Goal: Transaction & Acquisition: Purchase product/service

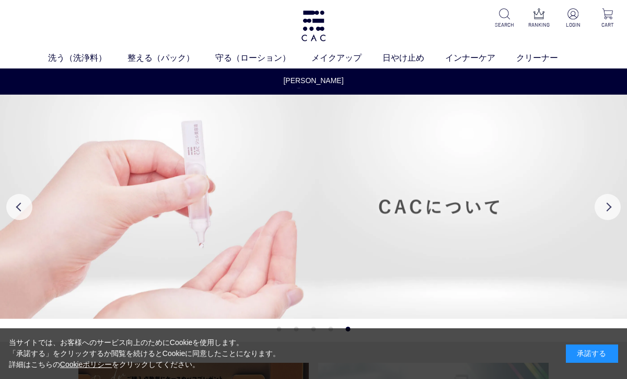
click at [314, 32] on img at bounding box center [313, 25] width 27 height 31
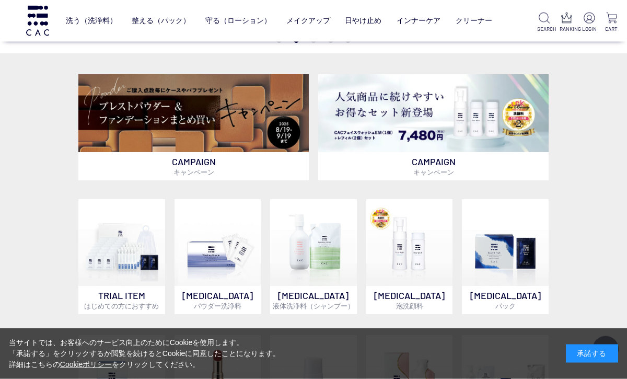
scroll to position [220, 0]
click at [587, 22] on img at bounding box center [589, 18] width 11 height 11
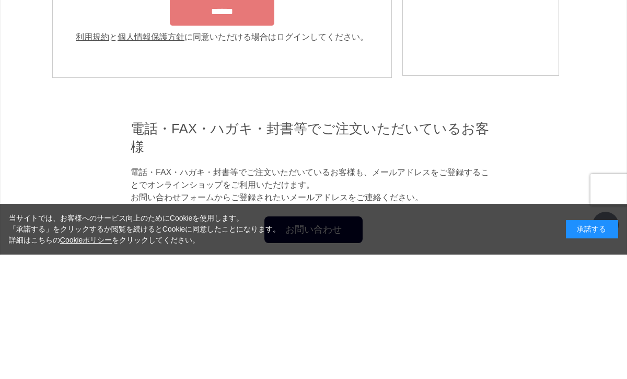
type input "**********"
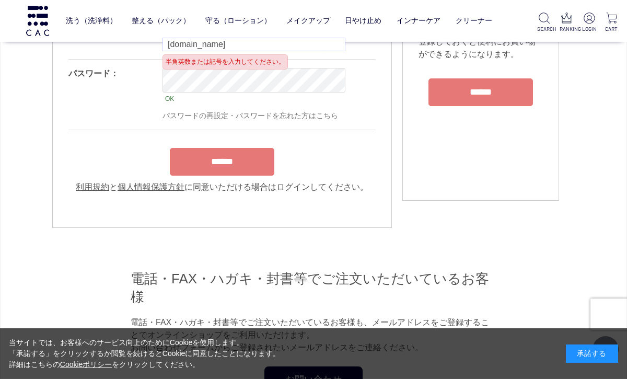
click at [211, 171] on input "******" at bounding box center [222, 162] width 104 height 28
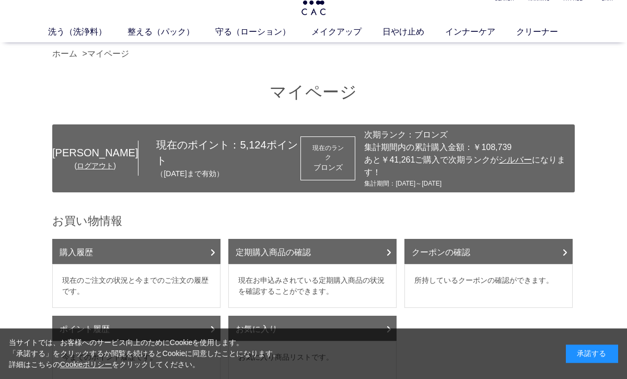
scroll to position [24, 0]
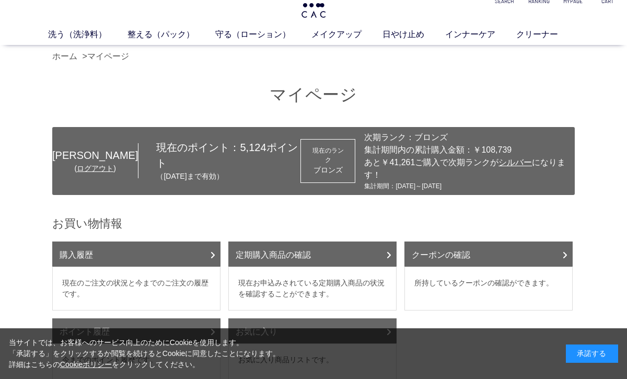
click at [65, 58] on link "ホーム" at bounding box center [64, 56] width 25 height 9
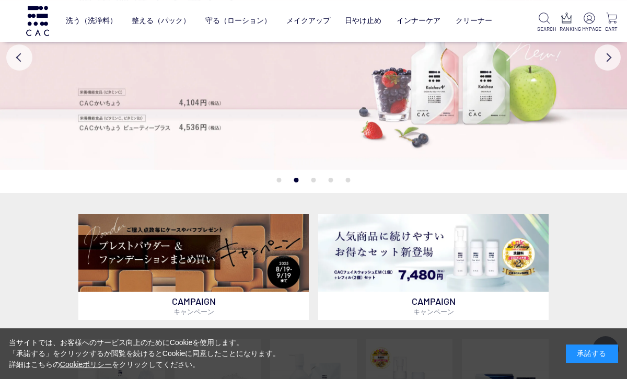
scroll to position [80, 0]
click at [214, 253] on img at bounding box center [193, 253] width 230 height 78
click at [251, 287] on img at bounding box center [193, 253] width 230 height 78
click at [220, 304] on p "CAMPAIGN キャンペーン" at bounding box center [193, 306] width 230 height 28
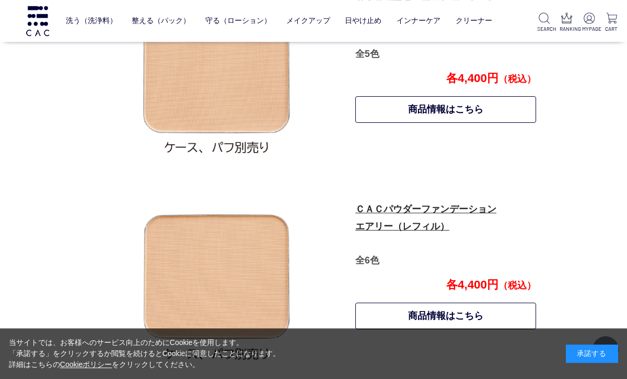
scroll to position [552, 0]
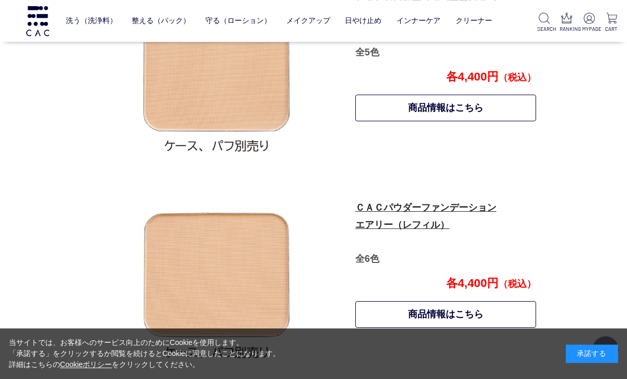
click at [484, 108] on link "商品情報はこちら" at bounding box center [445, 108] width 181 height 27
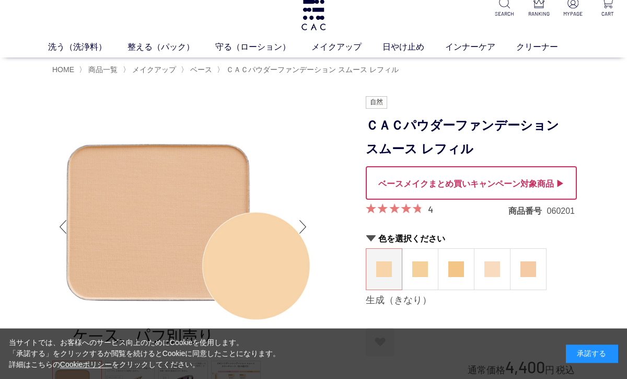
scroll to position [11, 0]
click at [490, 272] on img at bounding box center [492, 269] width 16 height 16
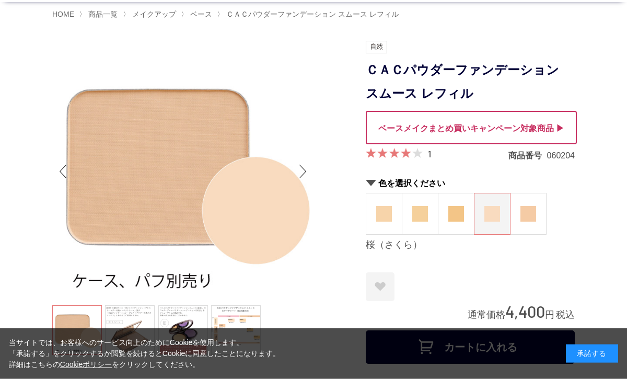
scroll to position [67, 0]
click at [554, 131] on div at bounding box center [471, 126] width 211 height 33
click at [519, 128] on div at bounding box center [471, 126] width 211 height 33
click at [454, 122] on div at bounding box center [471, 126] width 211 height 33
click at [555, 127] on div at bounding box center [471, 126] width 211 height 33
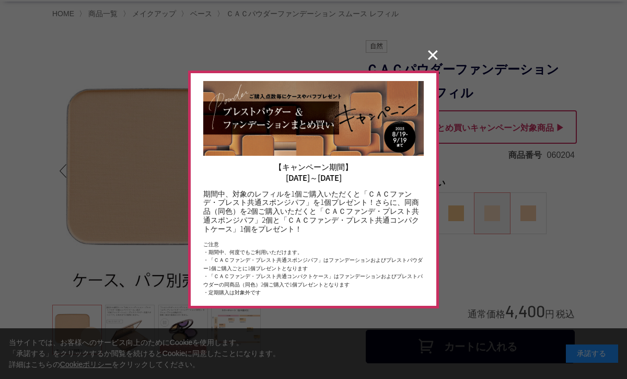
click at [430, 87] on div at bounding box center [313, 189] width 627 height 379
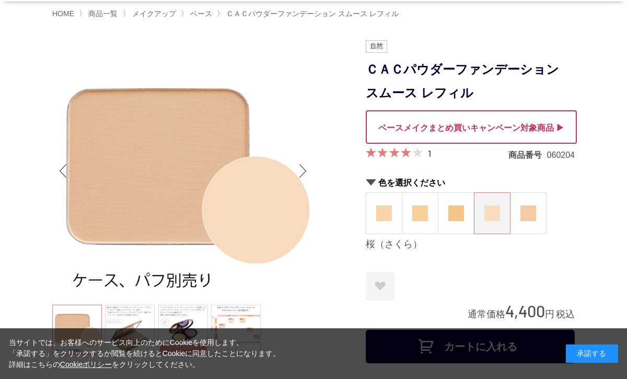
click at [438, 73] on h1 "ＣＡＣパウダーファンデーション スムース レフィル" at bounding box center [470, 81] width 209 height 47
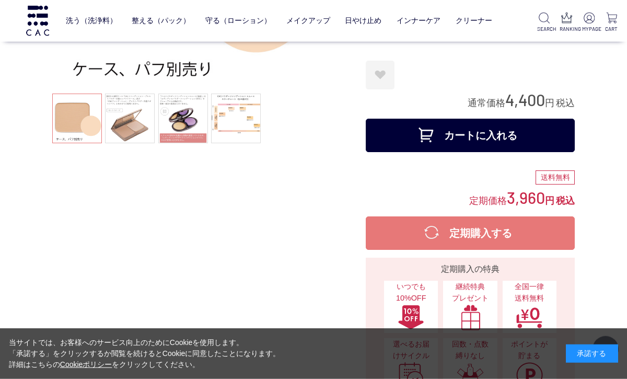
scroll to position [210, 0]
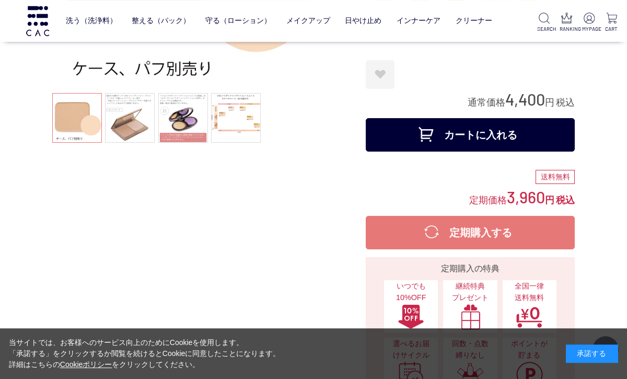
click at [563, 141] on button "カートに入れる" at bounding box center [470, 134] width 209 height 33
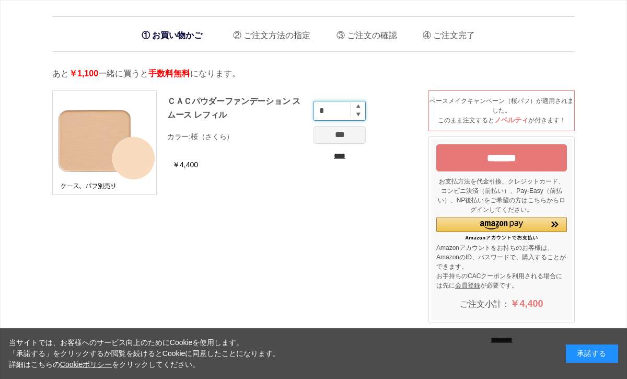
click at [365, 102] on input "*" at bounding box center [339, 111] width 52 height 20
click at [356, 107] on img at bounding box center [358, 106] width 4 height 4
type input "*"
click at [335, 136] on input "***" at bounding box center [339, 135] width 52 height 18
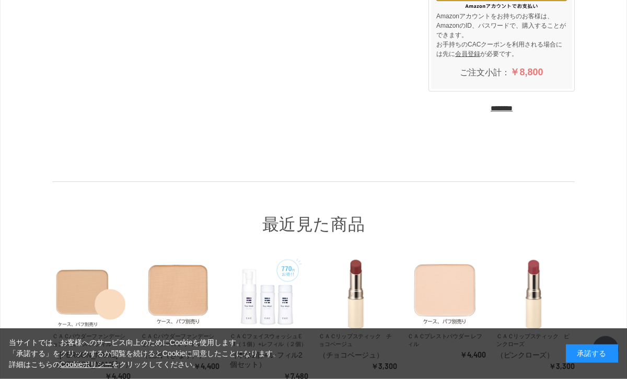
scroll to position [259, 0]
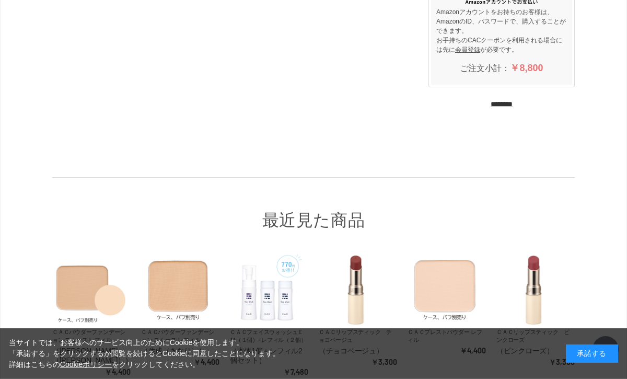
click at [504, 106] on input "********" at bounding box center [502, 104] width 22 height 10
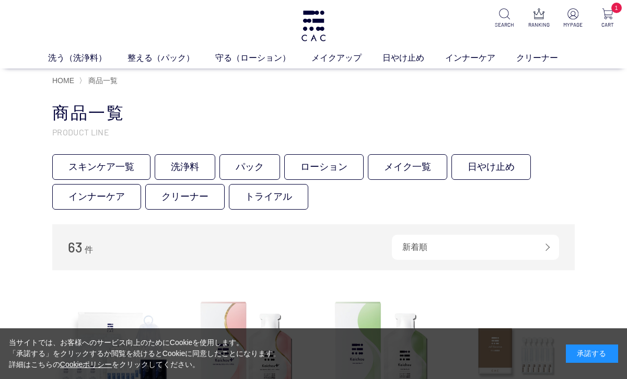
click at [236, 79] on link "液体洗浄料" at bounding box center [235, 77] width 37 height 8
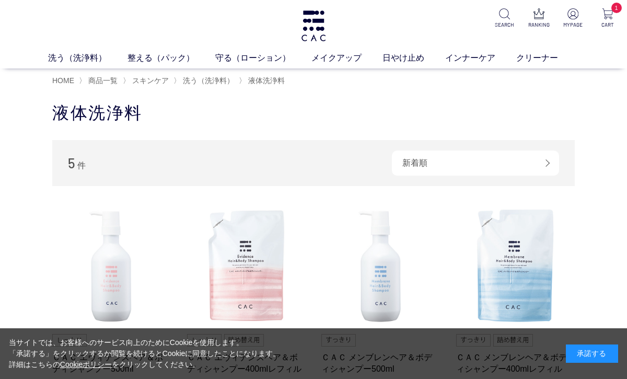
click at [214, 83] on span "洗う（洗浄料）" at bounding box center [208, 80] width 51 height 8
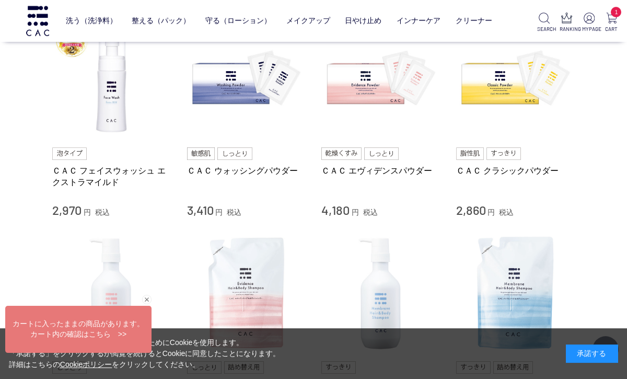
scroll to position [254, 0]
click at [375, 90] on img at bounding box center [380, 79] width 119 height 119
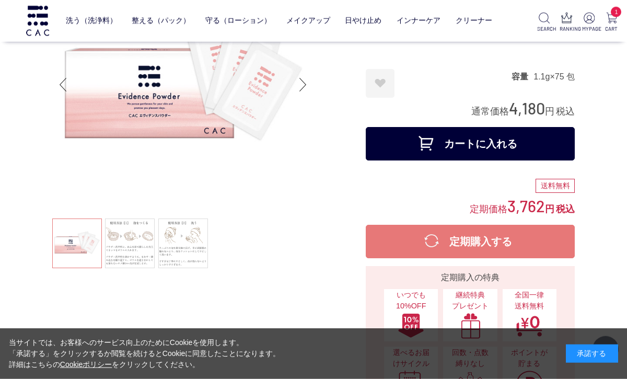
scroll to position [85, 0]
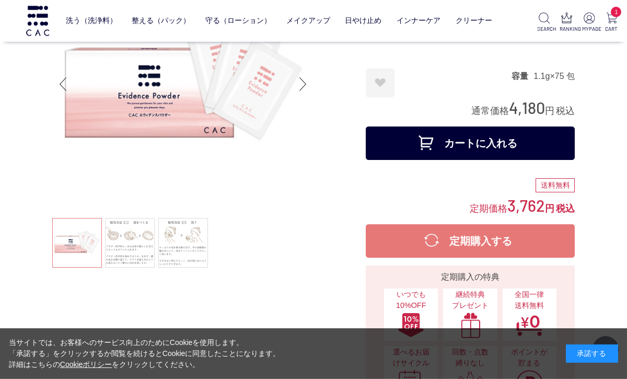
click at [500, 144] on button "カートに入れる" at bounding box center [470, 142] width 209 height 33
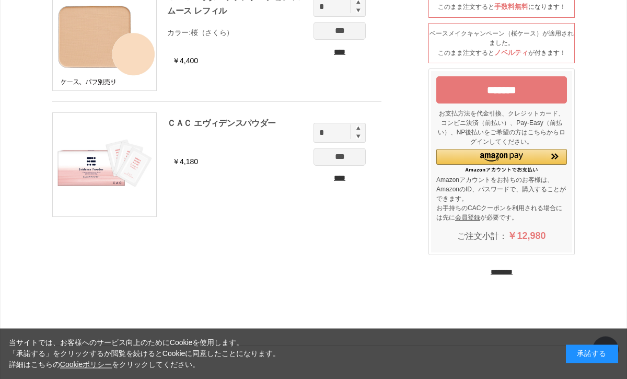
scroll to position [90, 0]
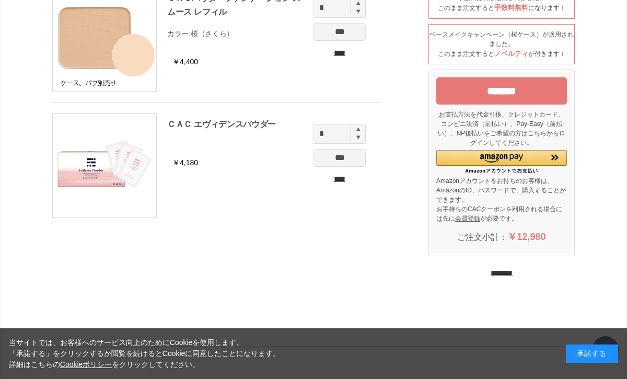
click at [512, 276] on input "********" at bounding box center [502, 273] width 22 height 10
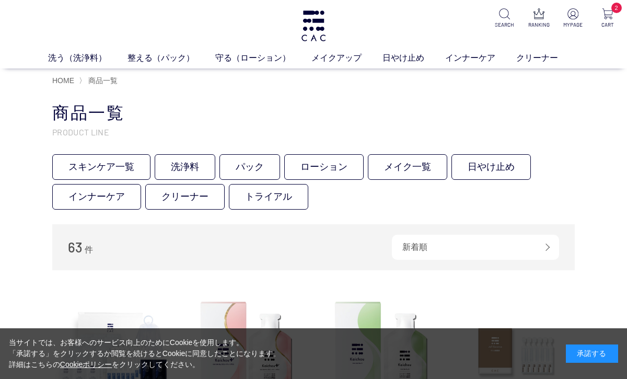
click at [252, 79] on link "保湿化粧水" at bounding box center [246, 77] width 37 height 8
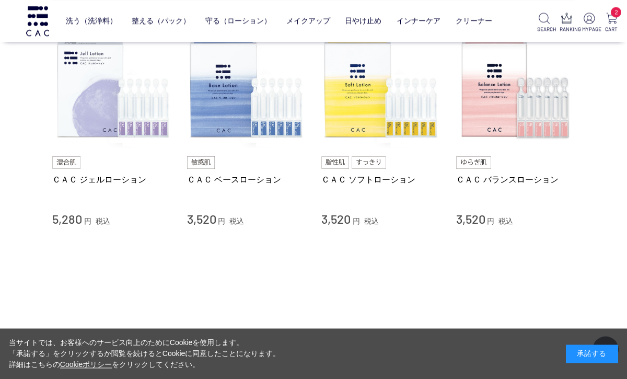
scroll to position [112, 0]
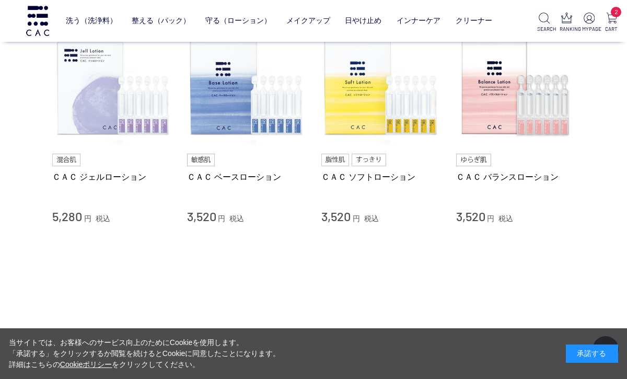
click at [123, 125] on img at bounding box center [111, 86] width 119 height 119
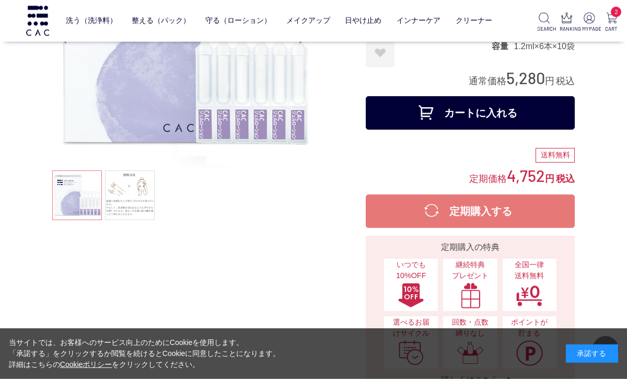
scroll to position [133, 0]
click at [505, 99] on button "カートに入れる" at bounding box center [470, 112] width 209 height 33
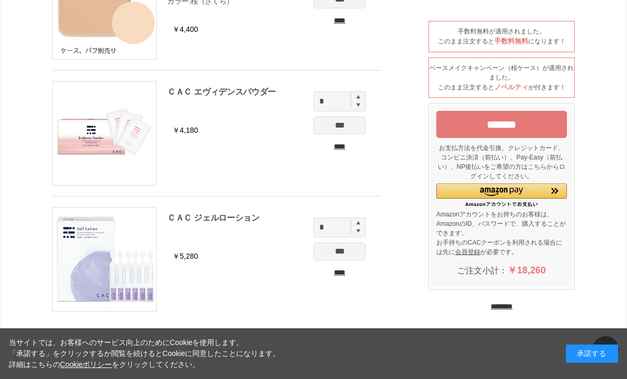
scroll to position [123, 0]
click at [510, 125] on input "*******" at bounding box center [501, 124] width 131 height 27
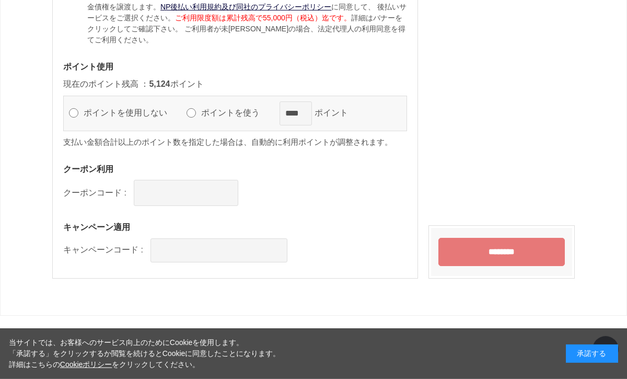
scroll to position [1235, 0]
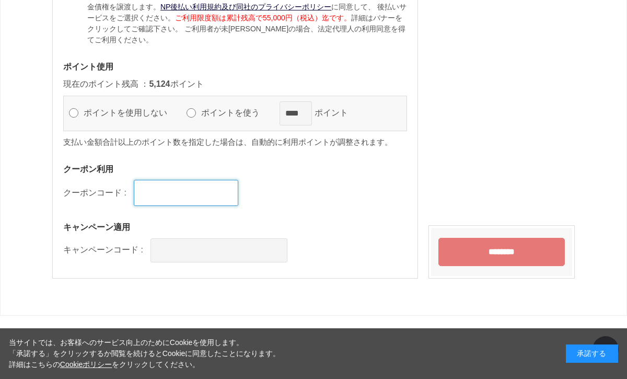
click at [178, 188] on input "text" at bounding box center [186, 193] width 104 height 26
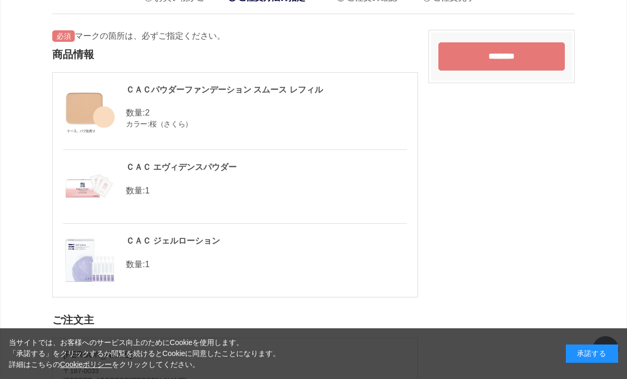
scroll to position [0, 0]
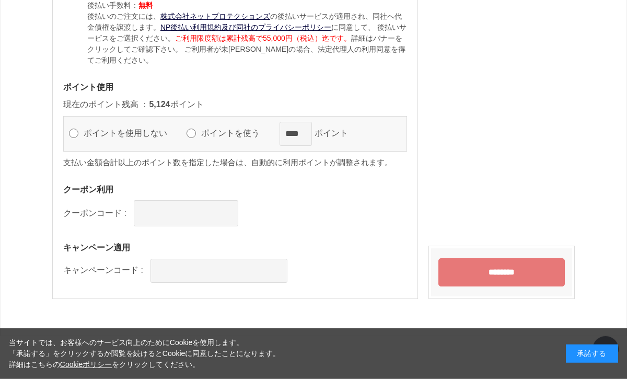
scroll to position [1215, 0]
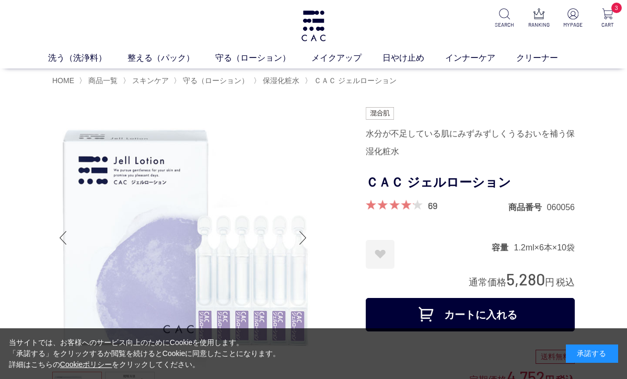
click at [568, 19] on img at bounding box center [572, 13] width 11 height 11
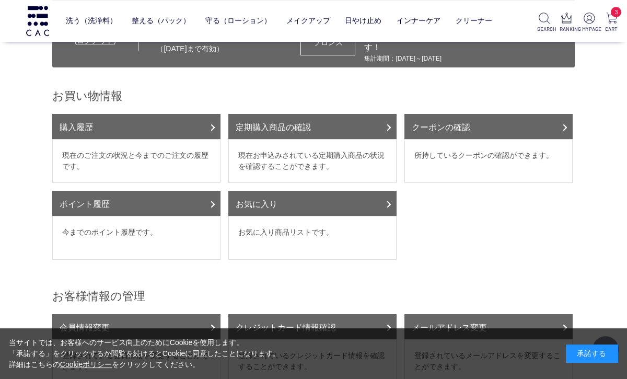
scroll to position [83, 0]
click at [561, 136] on link "クーポンの確認" at bounding box center [488, 126] width 168 height 25
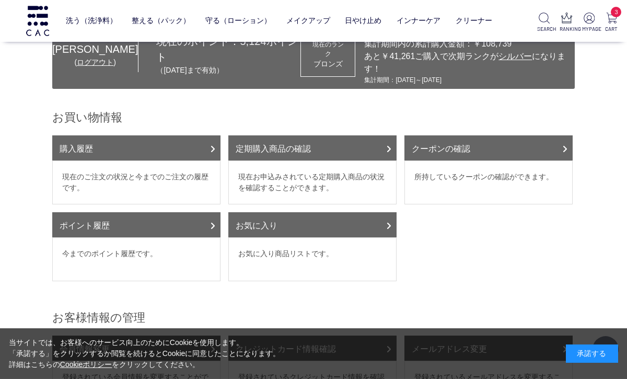
scroll to position [0, 0]
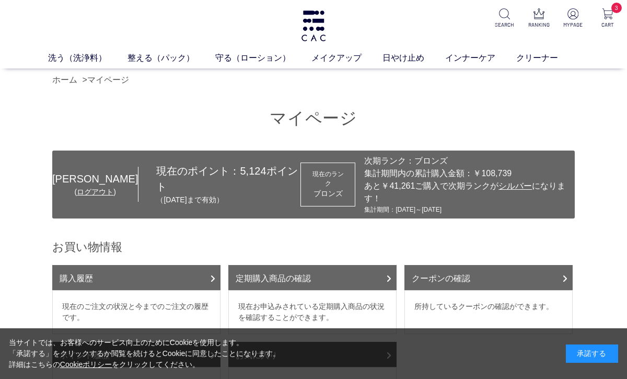
click at [569, 24] on p "MYPAGE" at bounding box center [573, 25] width 22 height 8
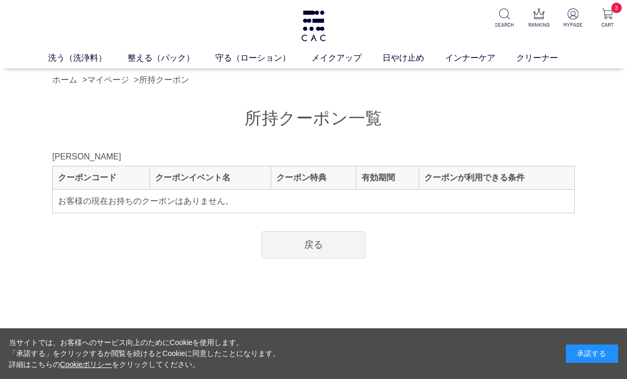
click at [318, 249] on link "戻る" at bounding box center [313, 245] width 104 height 28
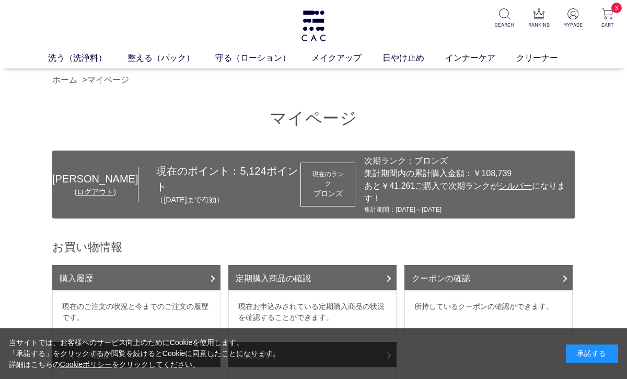
click at [608, 17] on img at bounding box center [607, 13] width 11 height 11
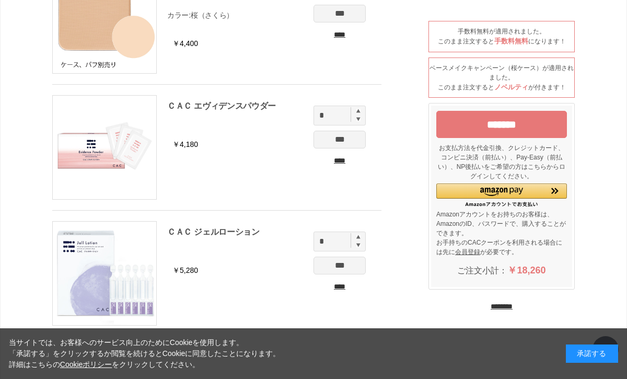
scroll to position [109, 0]
click at [512, 309] on input "********" at bounding box center [502, 306] width 22 height 10
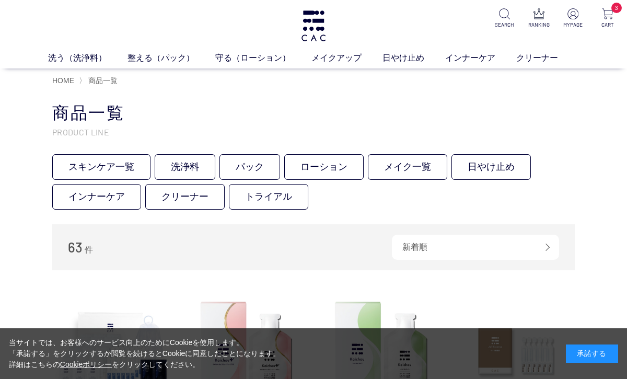
click at [606, 12] on img at bounding box center [607, 13] width 11 height 11
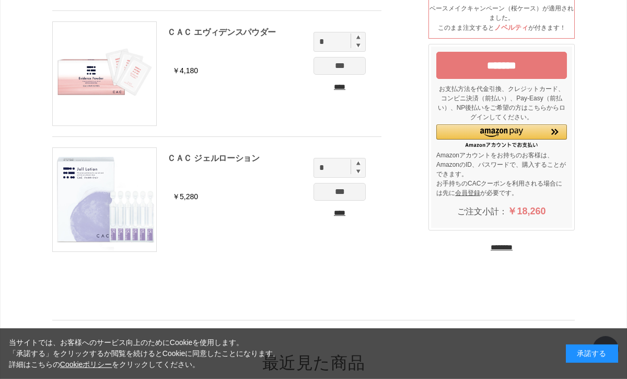
scroll to position [182, 0]
click at [534, 67] on input "*******" at bounding box center [501, 65] width 131 height 27
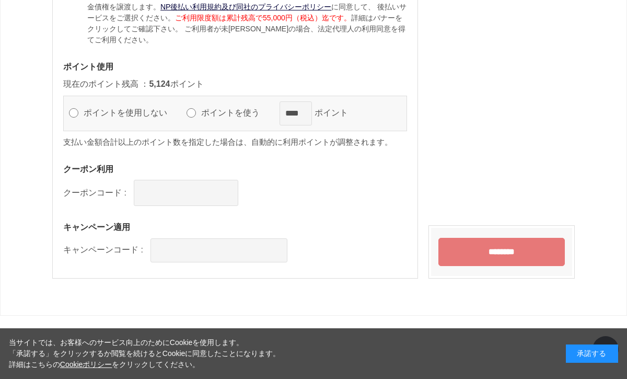
scroll to position [1235, 0]
click at [307, 117] on input "****" at bounding box center [295, 113] width 32 height 24
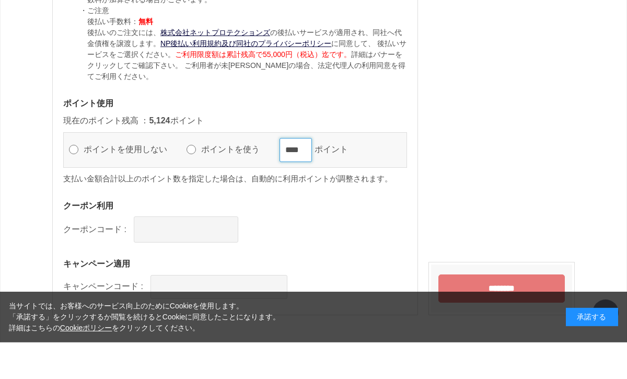
scroll to position [1163, 0]
click at [310, 174] on input "****" at bounding box center [295, 186] width 32 height 24
click at [65, 168] on div "ポイントを使用しない ポイントを使う **** ポイント" at bounding box center [235, 186] width 344 height 36
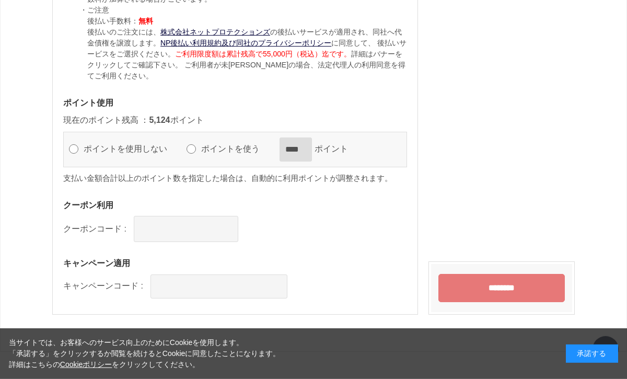
click at [506, 288] on input "********" at bounding box center [501, 288] width 126 height 28
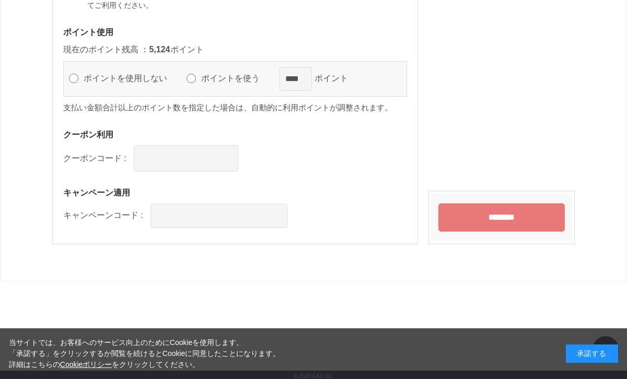
click at [200, 75] on label "ポイントを使う" at bounding box center [235, 78] width 73 height 9
click at [312, 77] on input "****" at bounding box center [295, 79] width 32 height 24
type input "*"
type input "****"
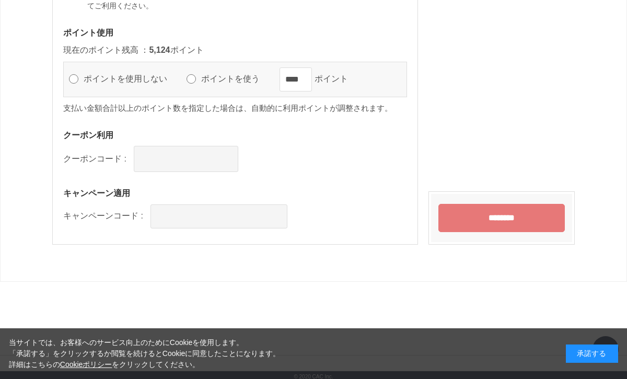
click at [529, 212] on input "********" at bounding box center [501, 218] width 126 height 28
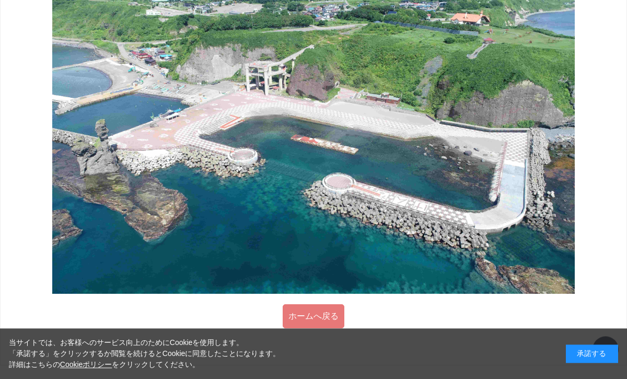
scroll to position [496, 0]
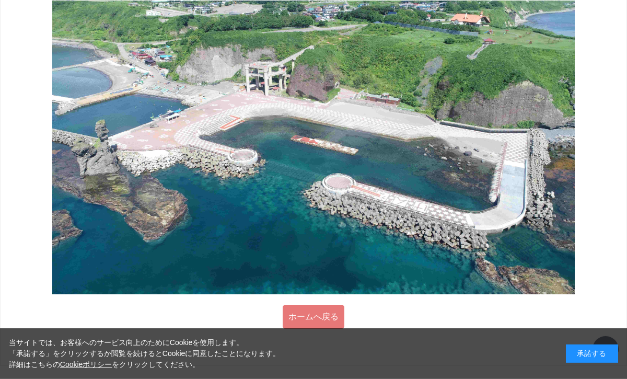
click at [326, 325] on link "ホームへ戻る" at bounding box center [314, 317] width 62 height 24
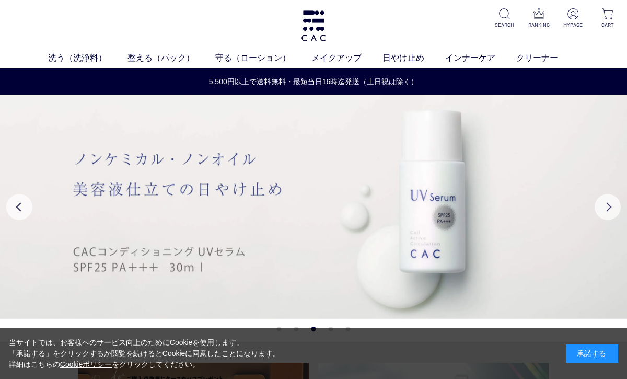
click at [516, 216] on img at bounding box center [313, 207] width 627 height 224
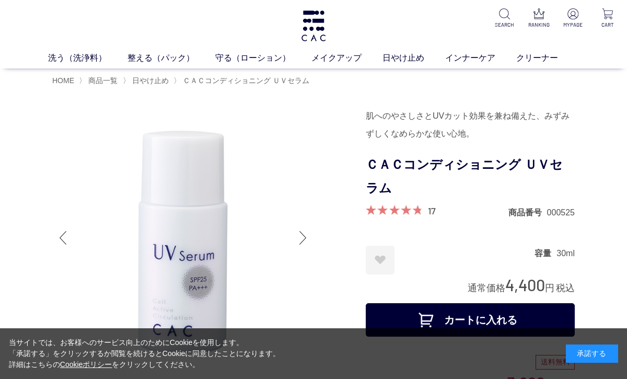
click at [315, 29] on img at bounding box center [313, 25] width 27 height 31
